Goal: Find specific page/section: Find specific page/section

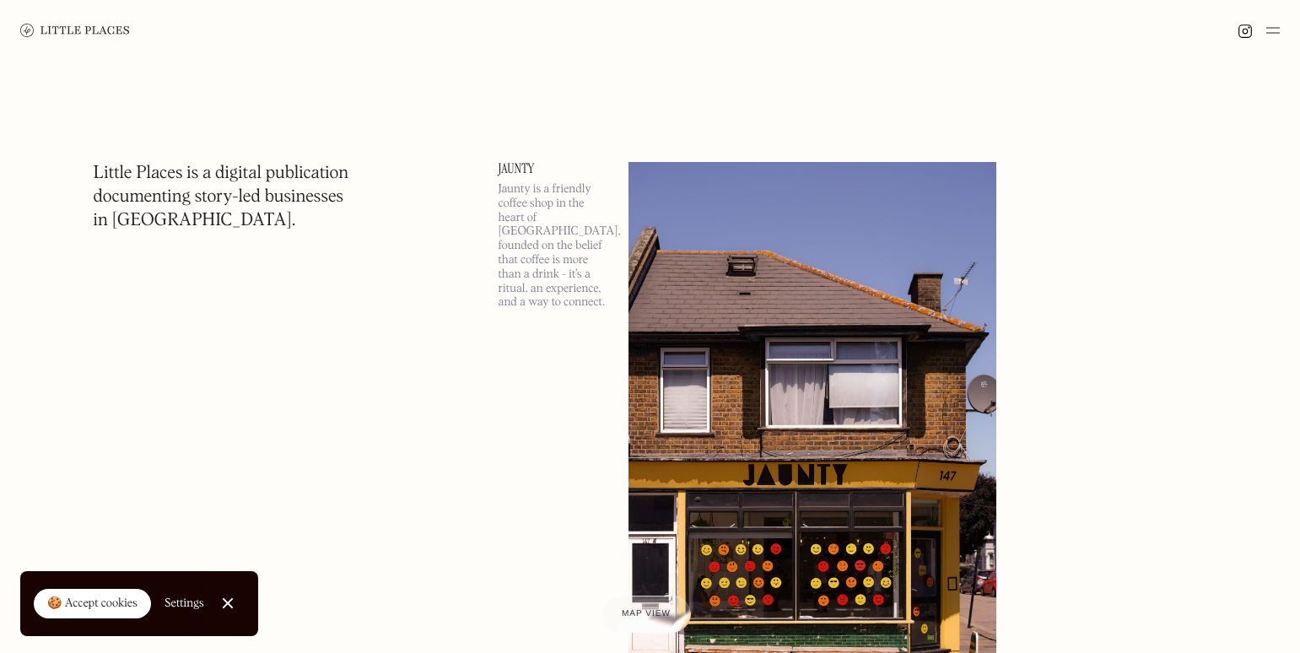
click at [1280, 24] on div at bounding box center [650, 30] width 1300 height 61
click at [1275, 30] on img at bounding box center [1272, 30] width 13 height 20
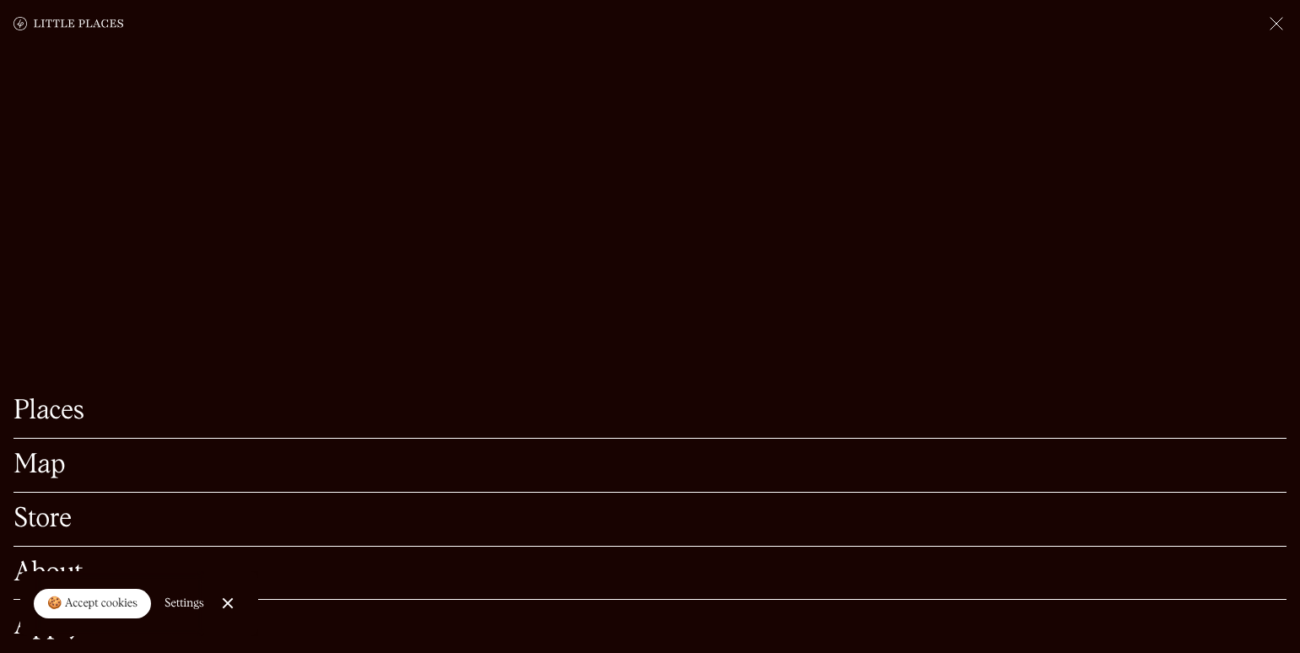
click at [40, 398] on link "Places" at bounding box center [649, 411] width 1273 height 26
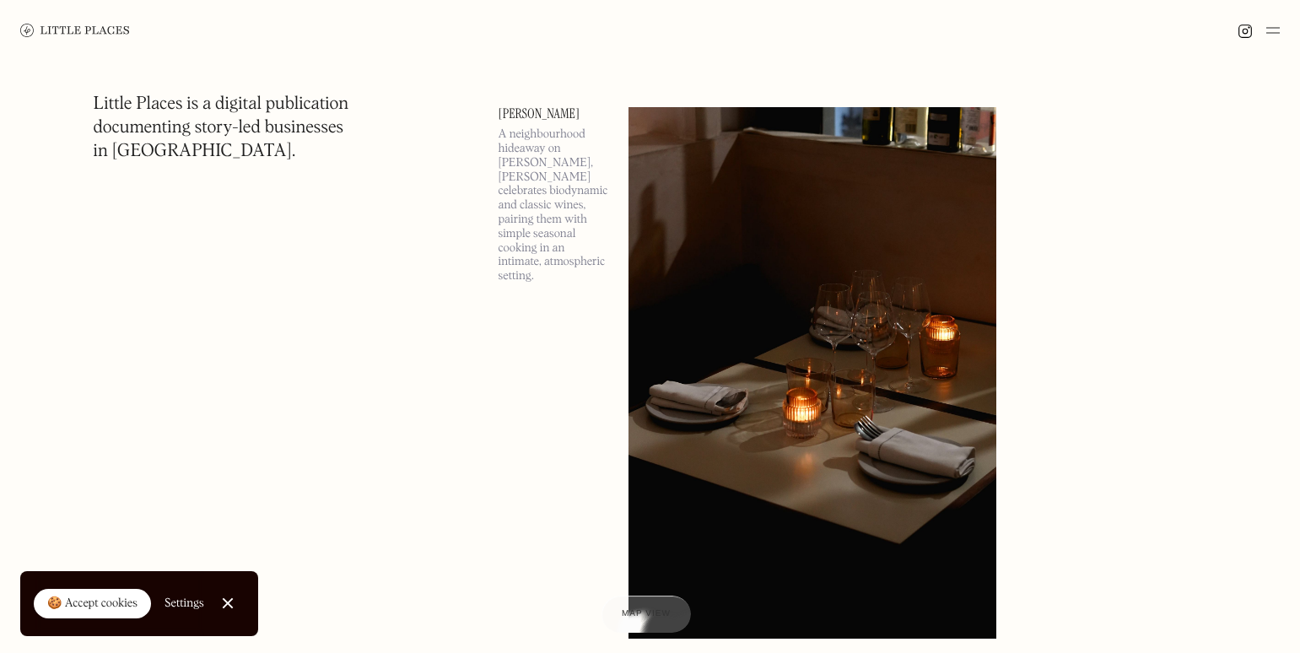
scroll to position [675, 0]
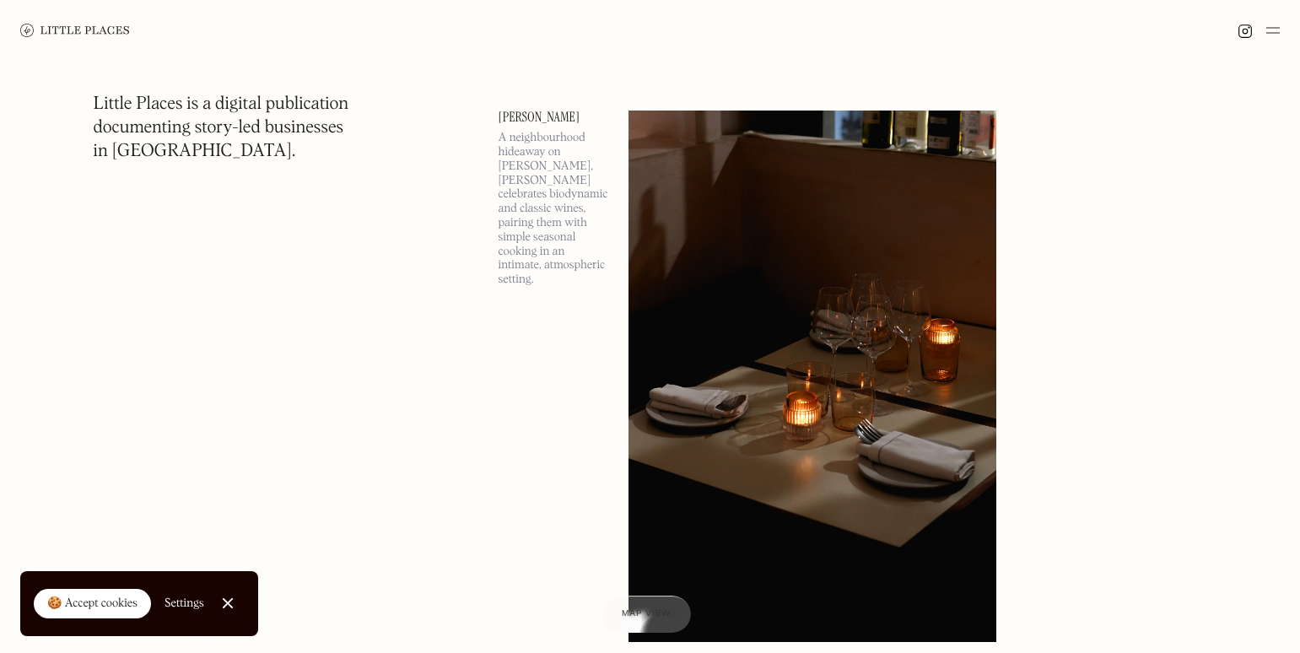
click at [1275, 30] on img at bounding box center [1272, 30] width 13 height 20
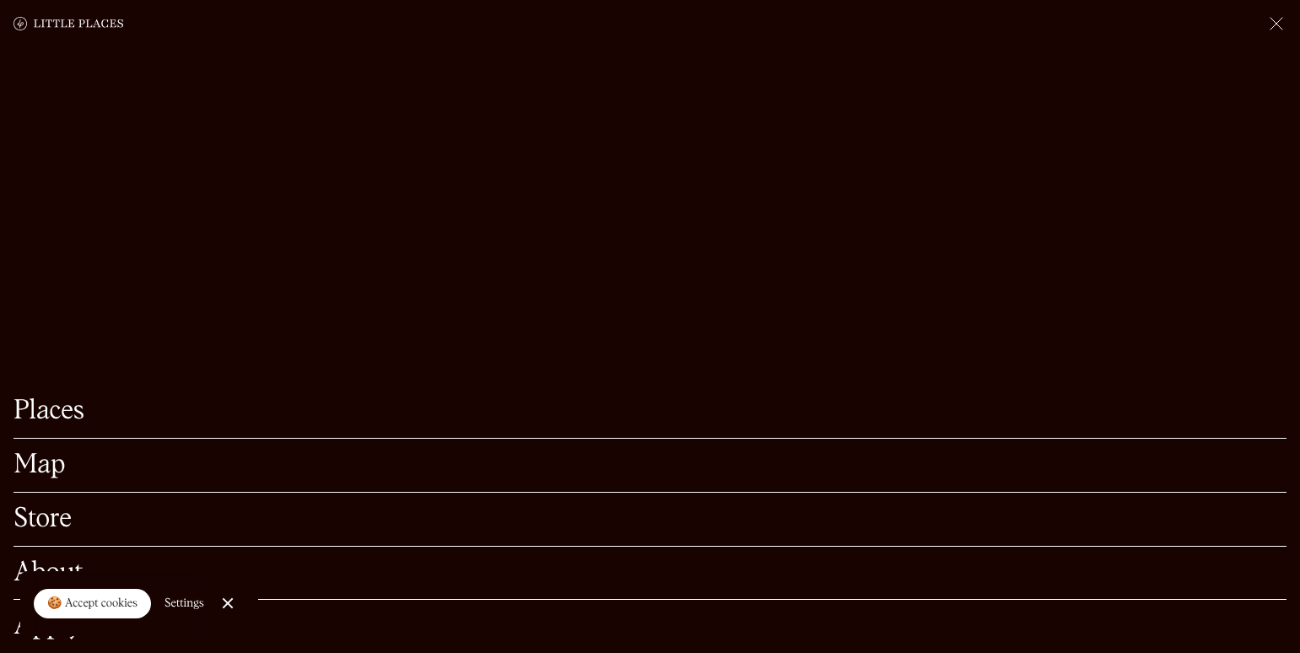
click at [43, 452] on link "Map" at bounding box center [649, 465] width 1273 height 26
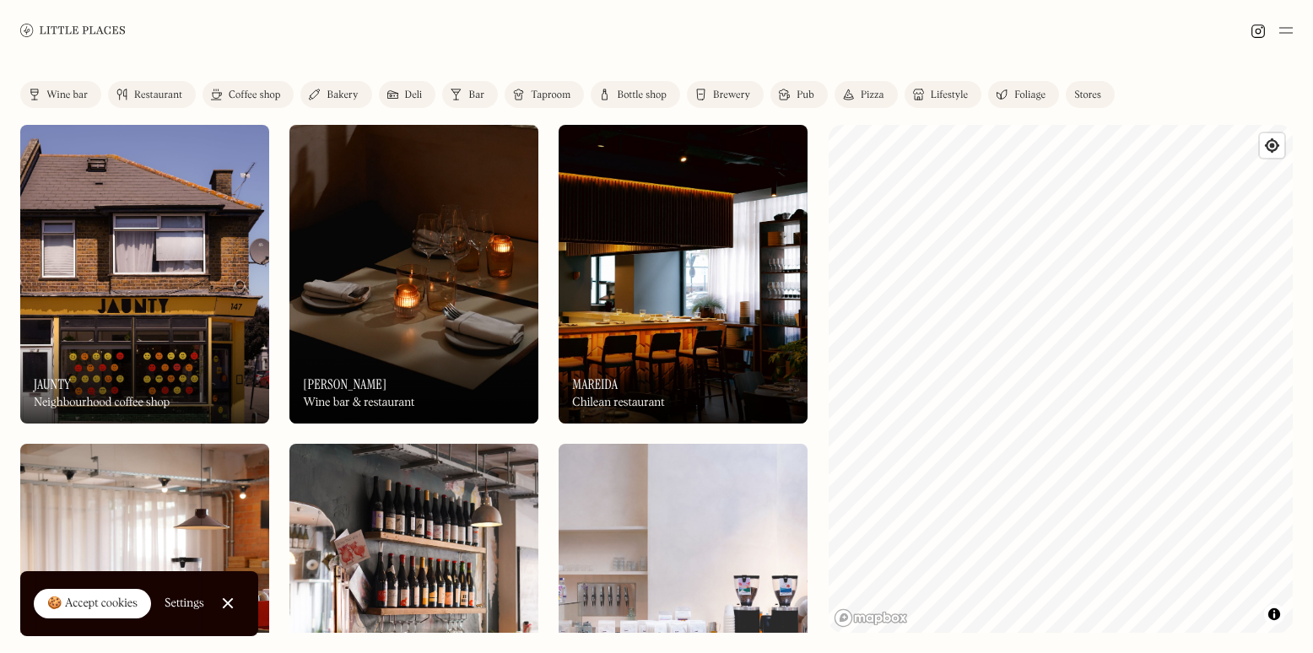
click at [147, 87] on link "Restaurant" at bounding box center [152, 94] width 88 height 27
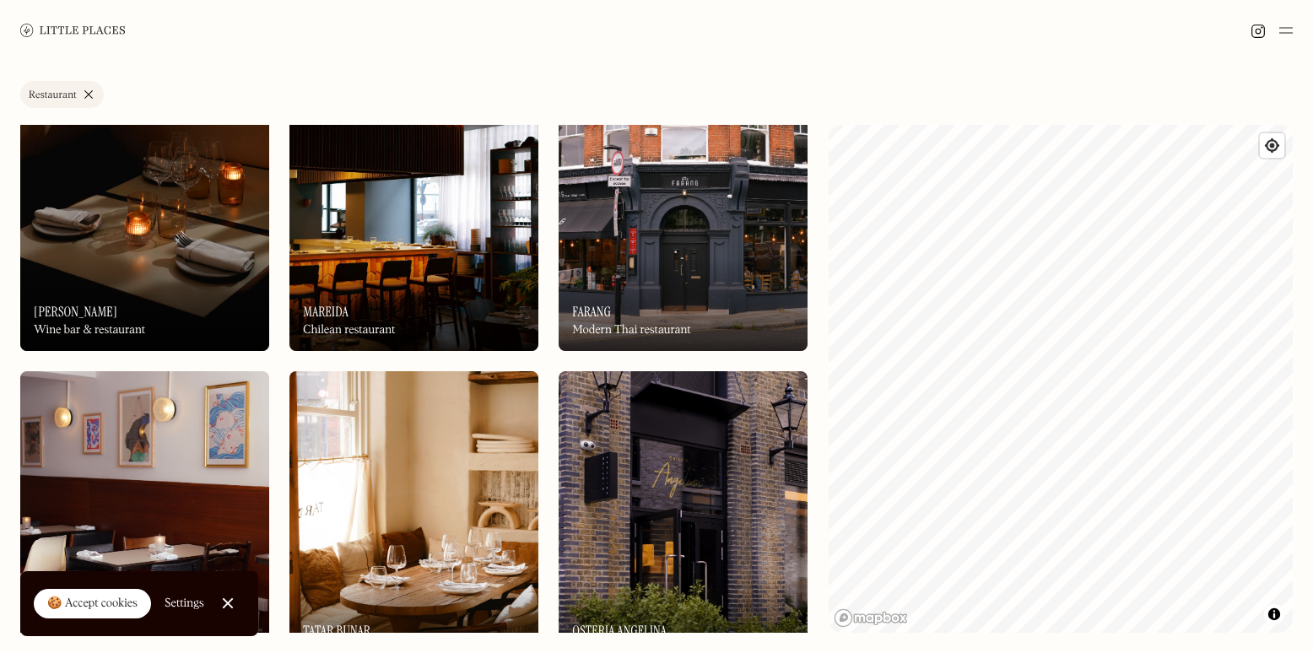
scroll to position [169, 0]
